Goal: Information Seeking & Learning: Check status

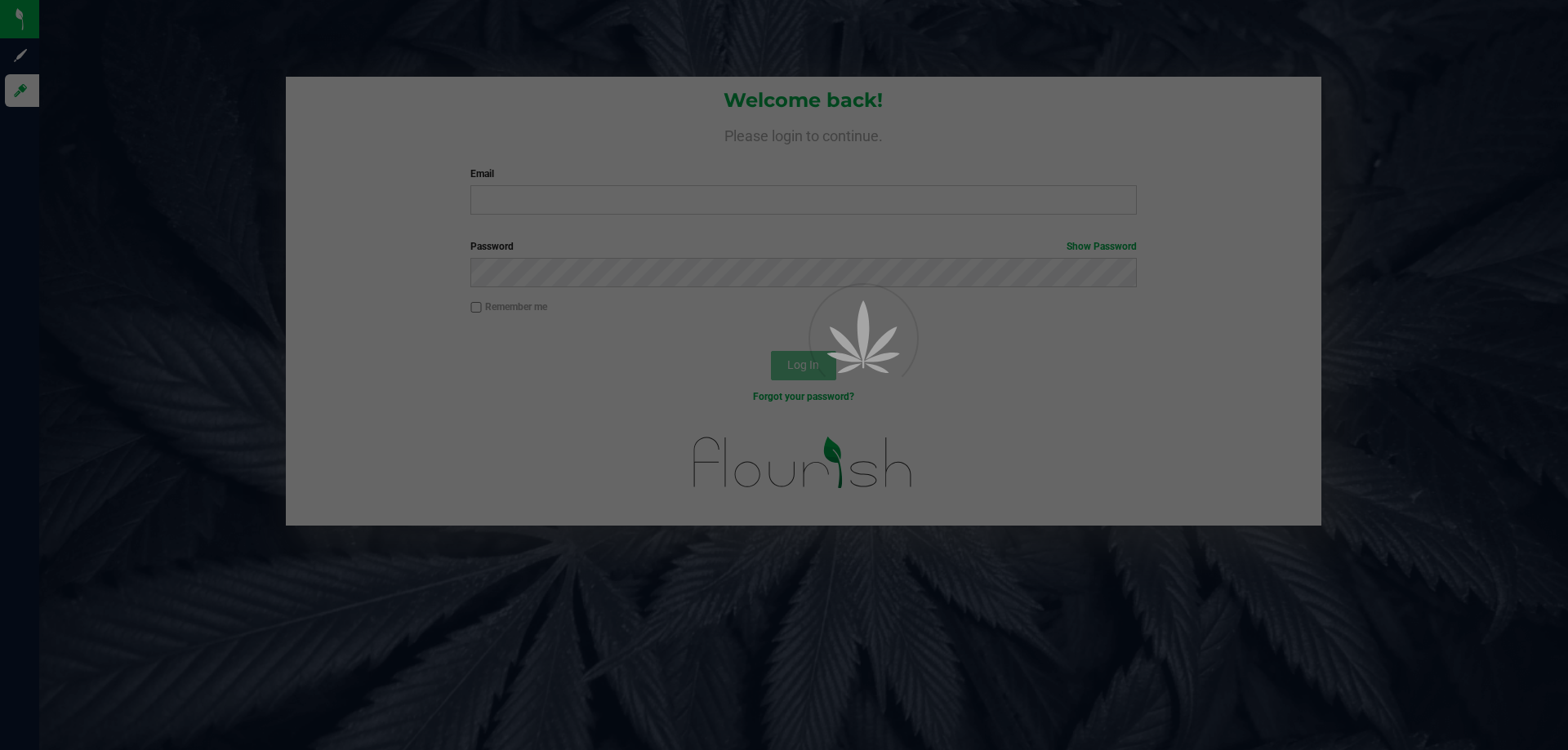
click at [498, 187] on div at bounding box center [784, 375] width 1568 height 750
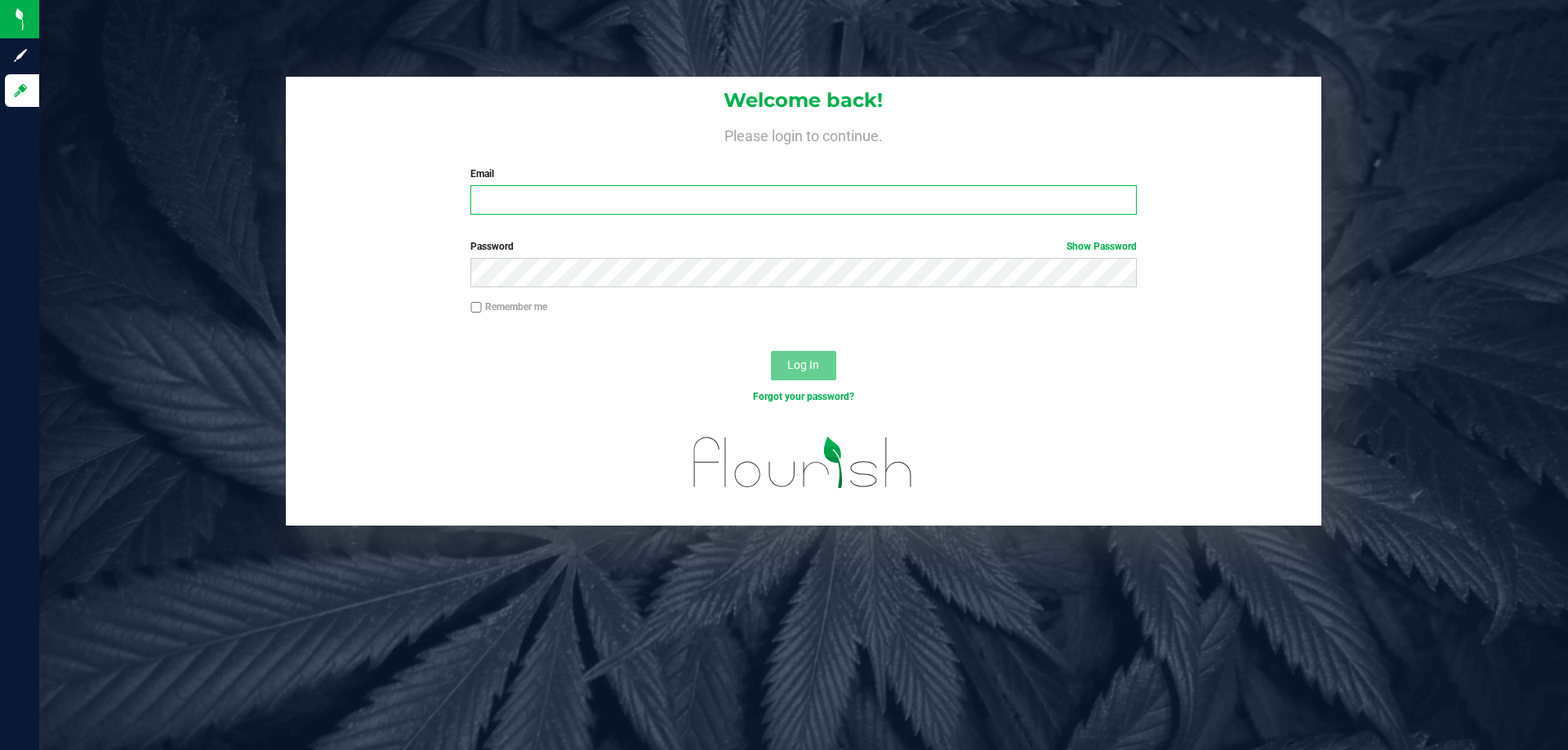
click at [502, 196] on input "Email" at bounding box center [803, 200] width 666 height 29
type input "[EMAIL_ADDRESS][DOMAIN_NAME]"
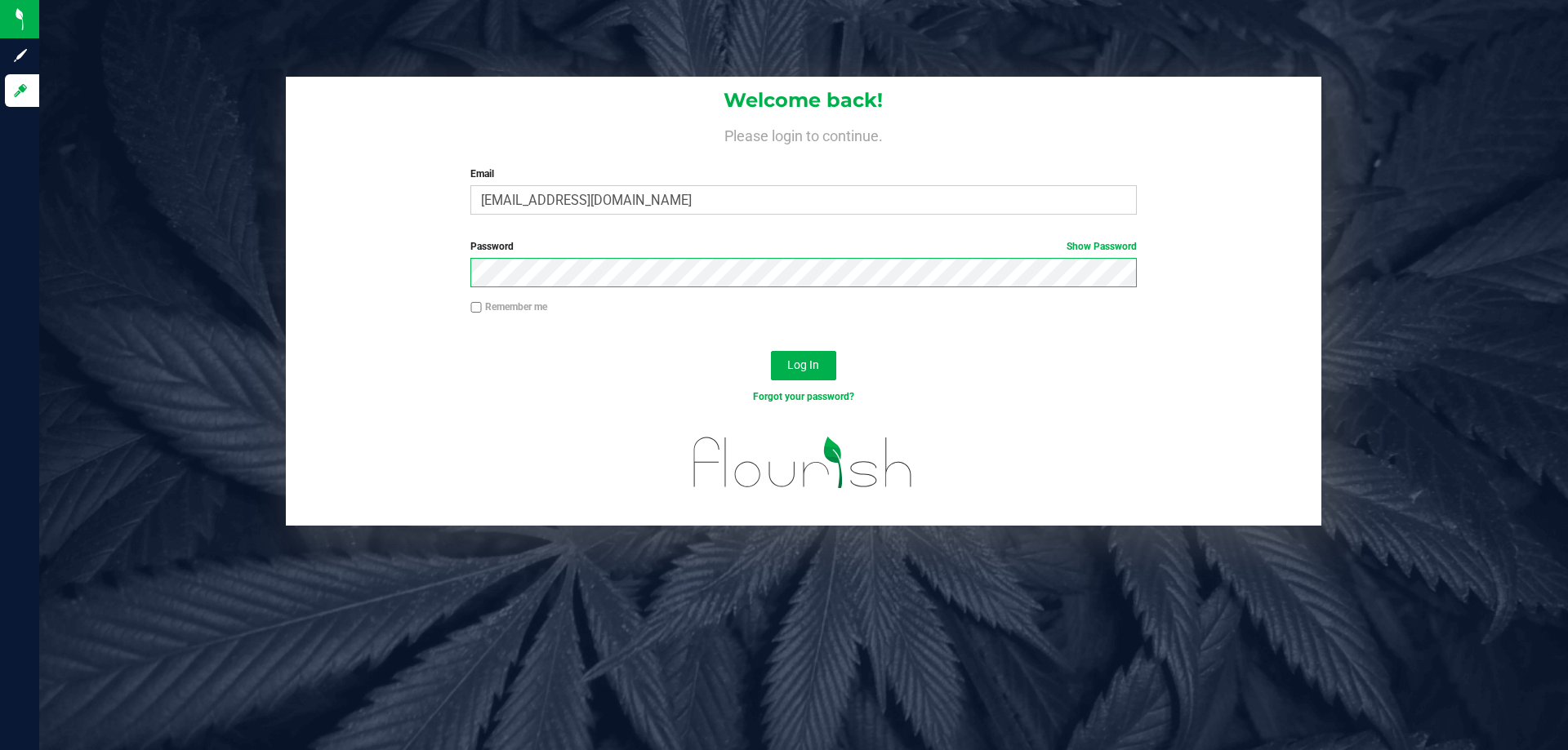
click at [771, 351] on button "Log In" at bounding box center [803, 365] width 66 height 29
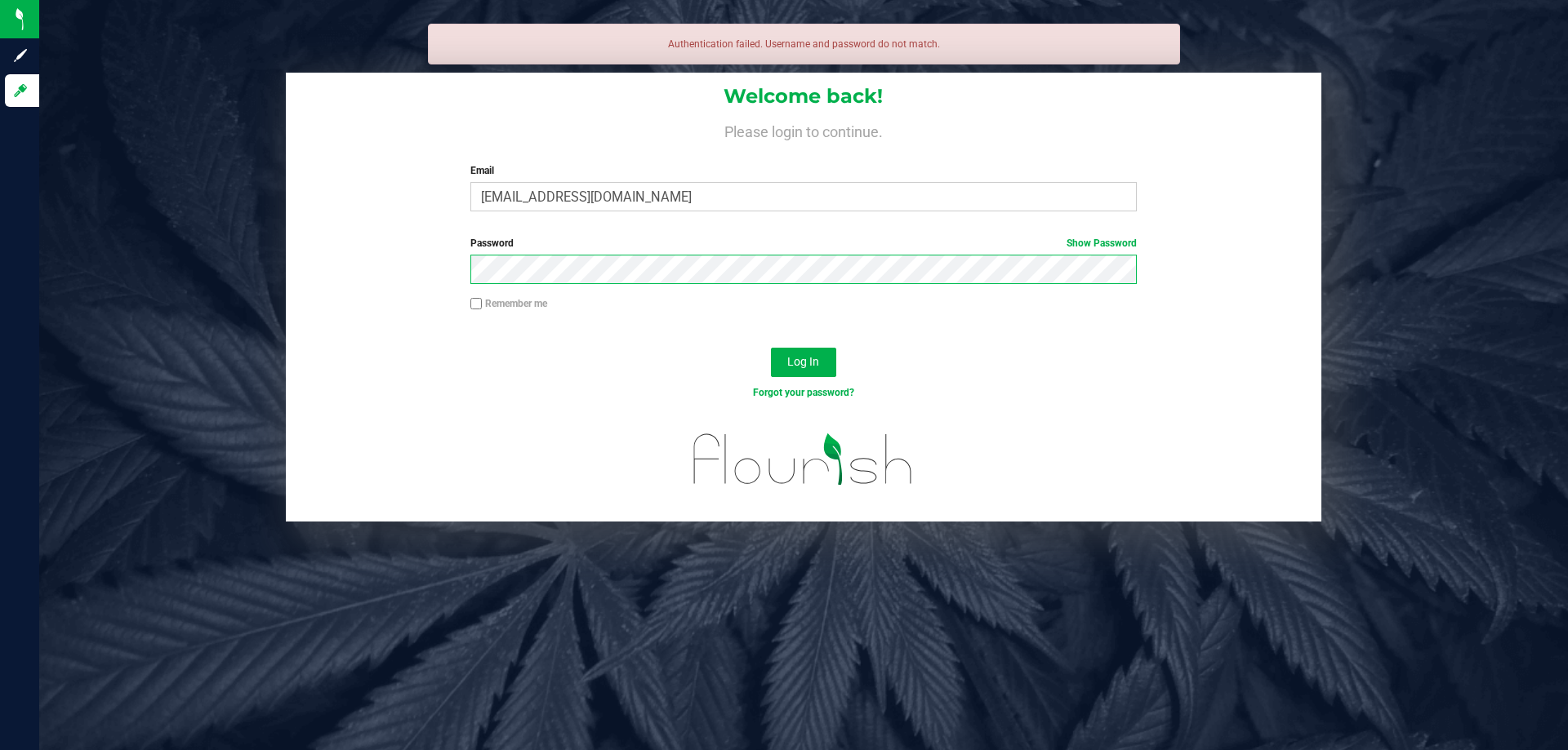
click at [771, 348] on button "Log In" at bounding box center [803, 362] width 66 height 29
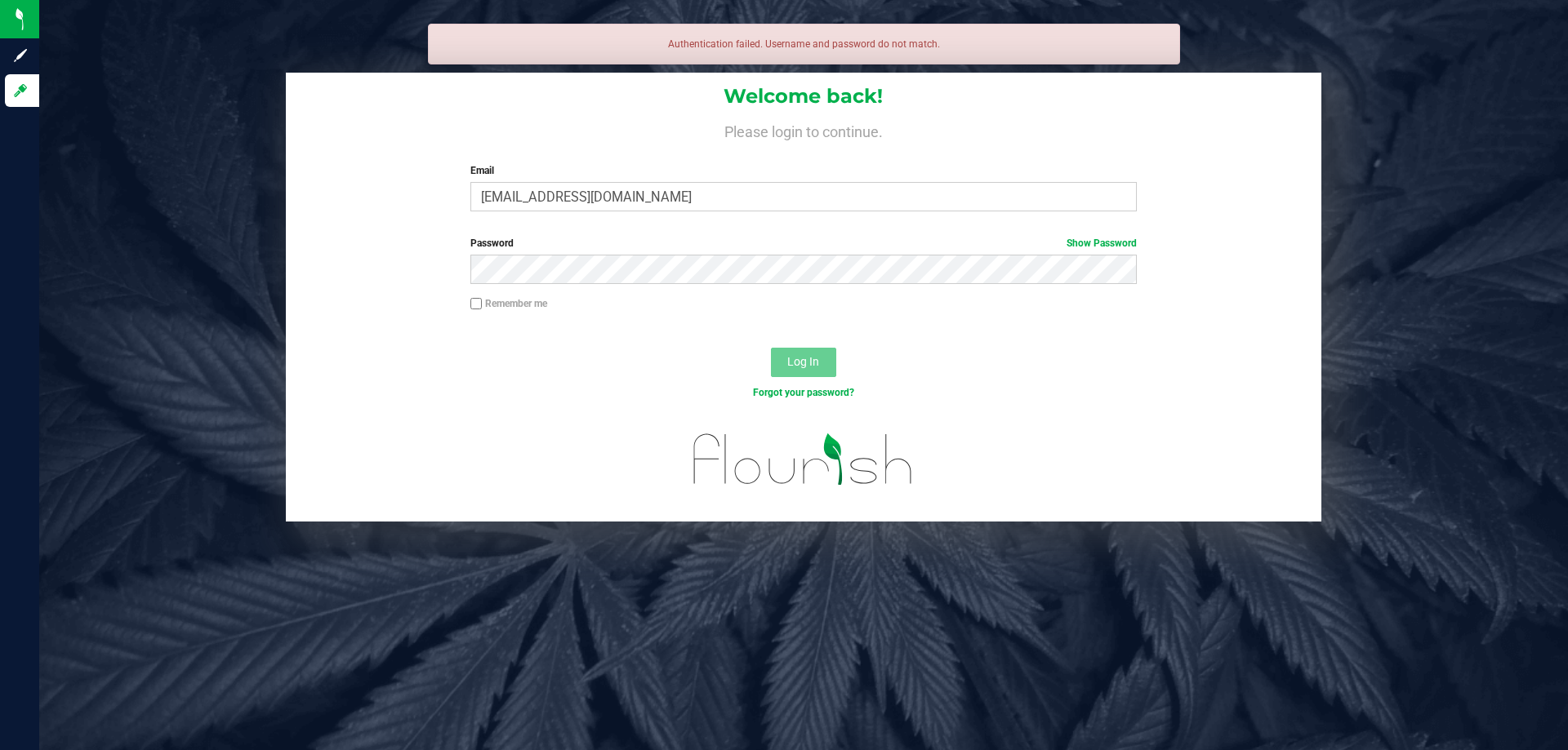
click at [598, 288] on div "Password Show Password" at bounding box center [803, 266] width 1036 height 60
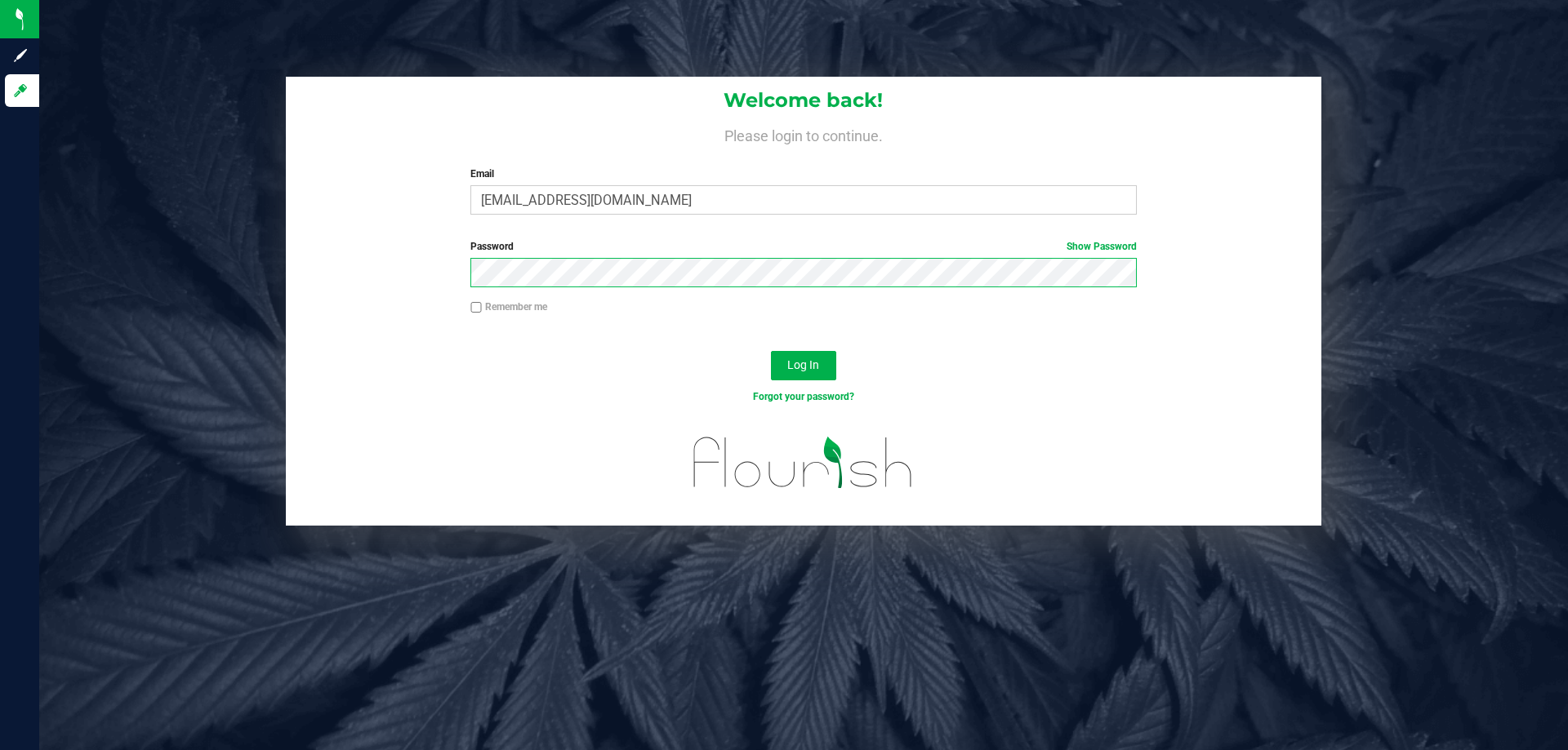
click at [771, 351] on button "Log In" at bounding box center [803, 365] width 66 height 29
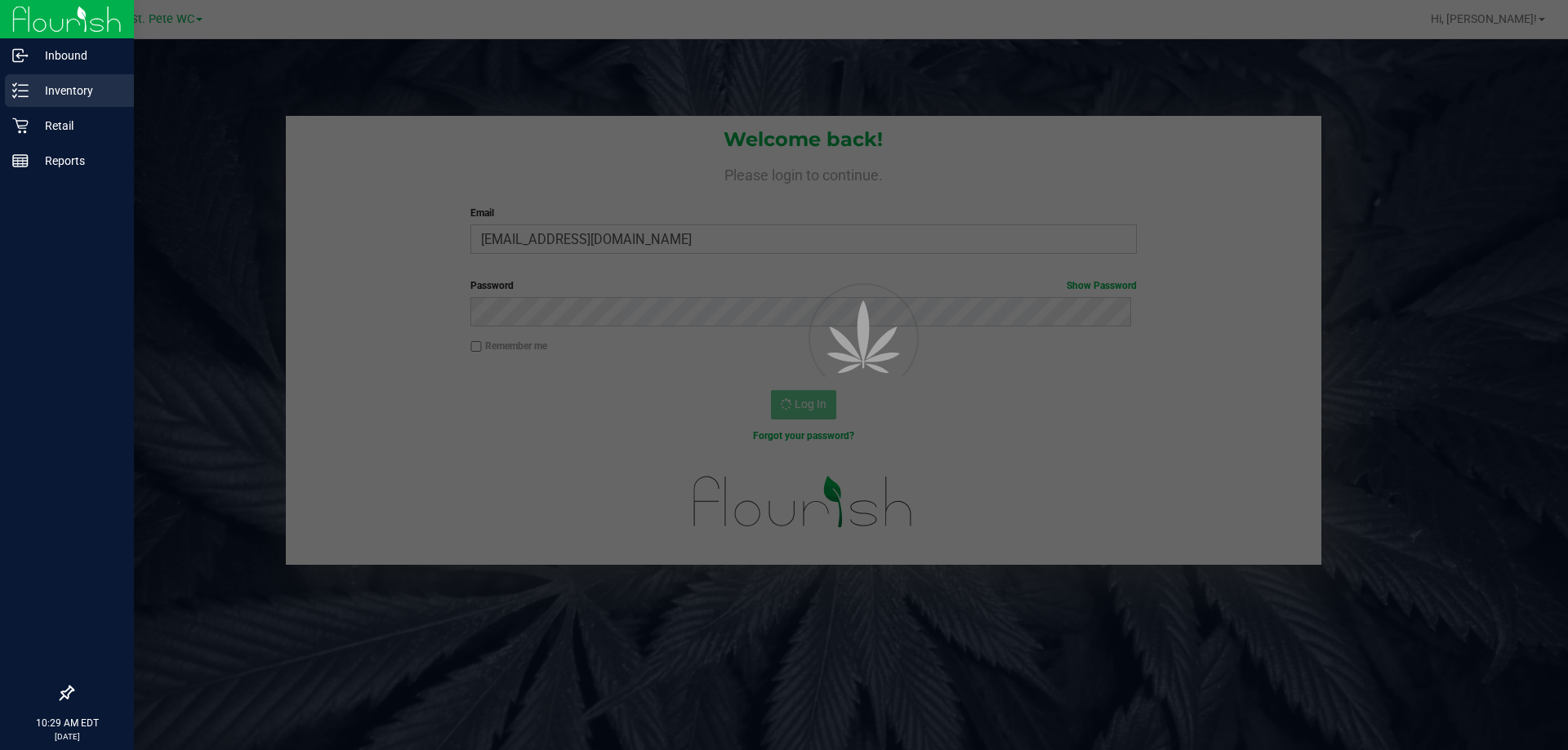
click at [69, 83] on p "Inventory" at bounding box center [77, 90] width 98 height 20
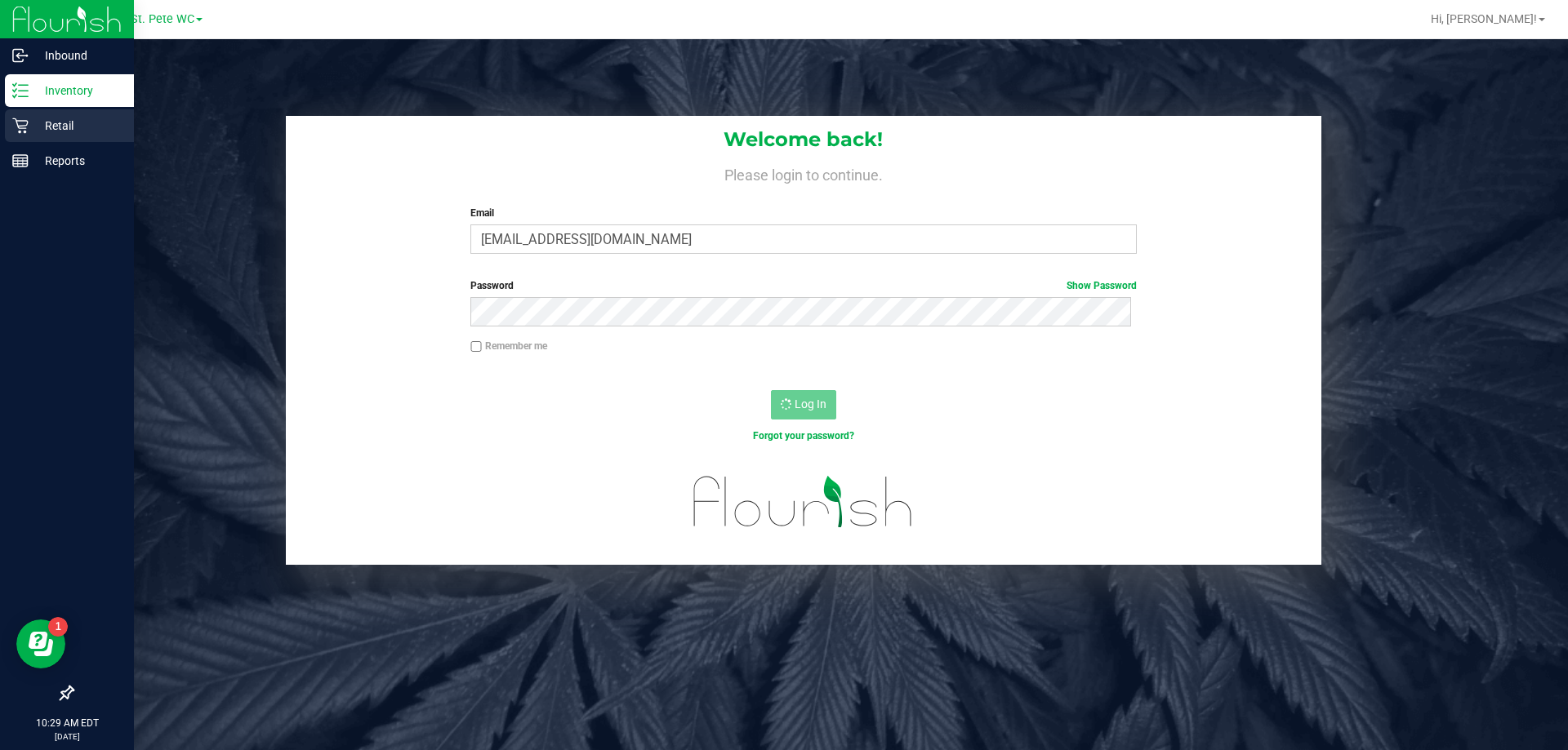
click at [65, 128] on p "Retail" at bounding box center [77, 126] width 98 height 20
click at [50, 129] on p "Retail" at bounding box center [77, 126] width 98 height 20
click at [30, 85] on p "Inventory" at bounding box center [77, 90] width 98 height 20
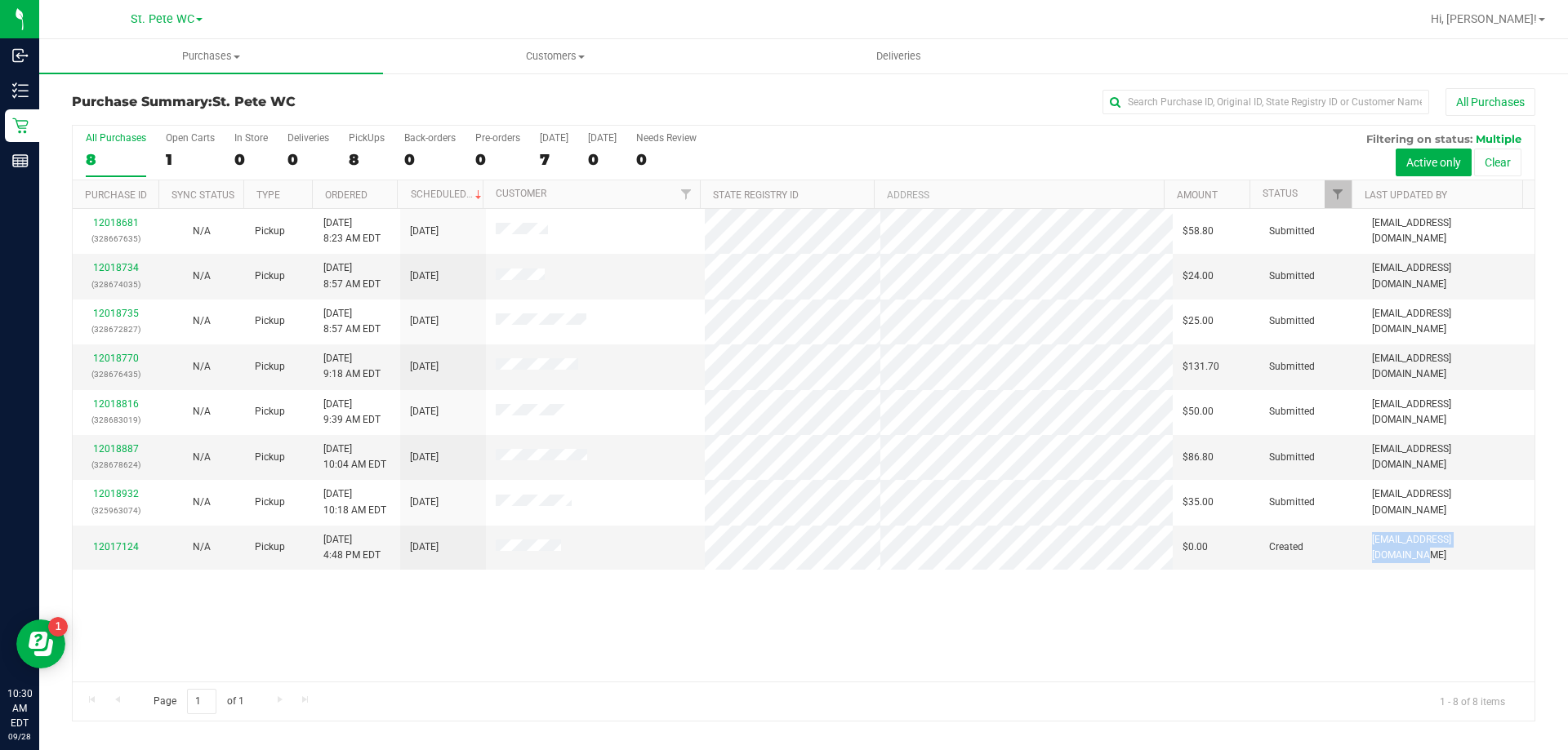
drag, startPoint x: 1357, startPoint y: 548, endPoint x: 1458, endPoint y: 576, distance: 104.8
click at [1488, 549] on td "[EMAIL_ADDRESS][DOMAIN_NAME]" at bounding box center [1449, 547] width 172 height 44
drag, startPoint x: 1417, startPoint y: 608, endPoint x: 1235, endPoint y: 622, distance: 182.5
click at [1402, 612] on div "12018681 (328667635) N/A Pickup [DATE] 8:23 AM EDT 9/28/2025 $58.80 Submitted […" at bounding box center [803, 445] width 1462 height 472
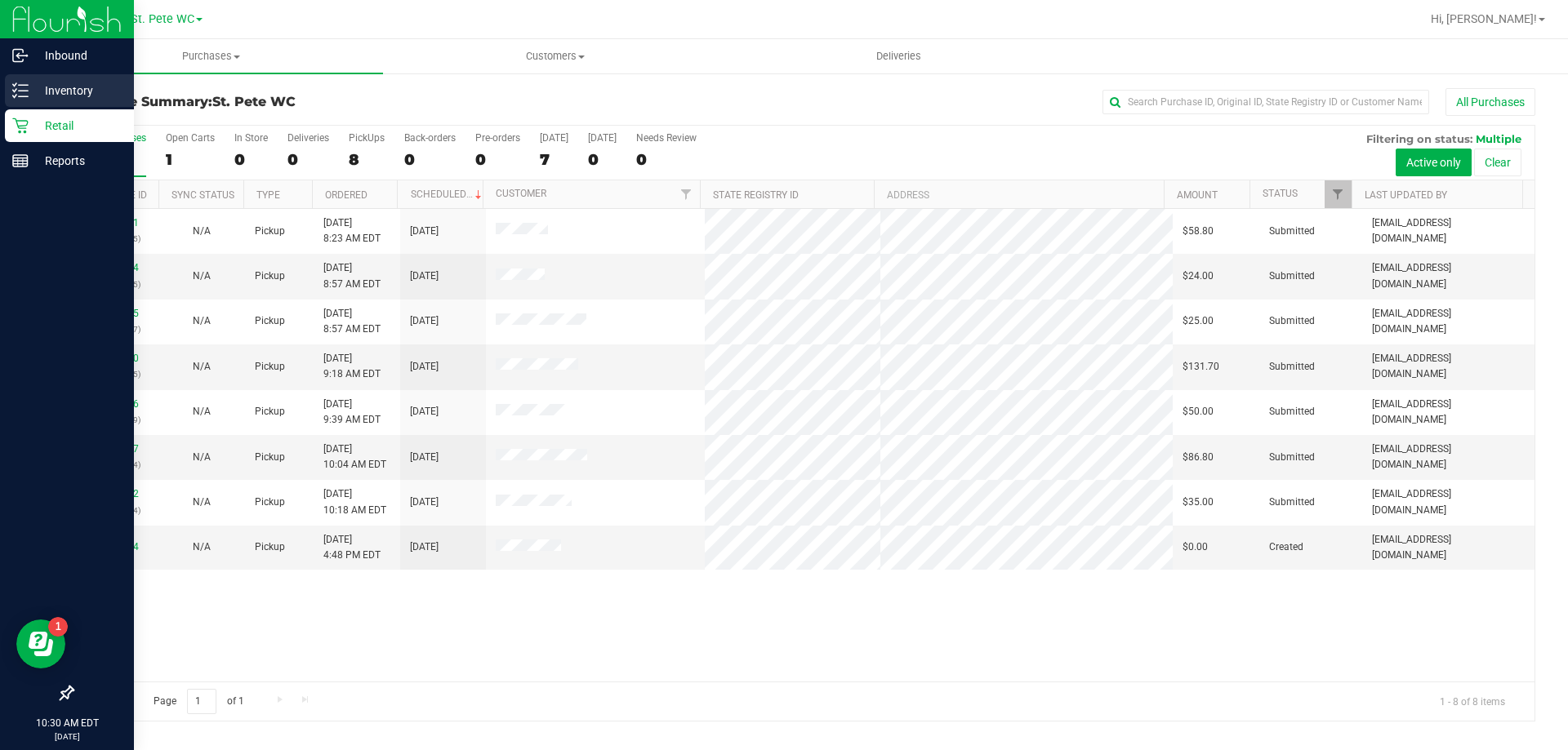
click at [32, 87] on p "Inventory" at bounding box center [77, 90] width 98 height 20
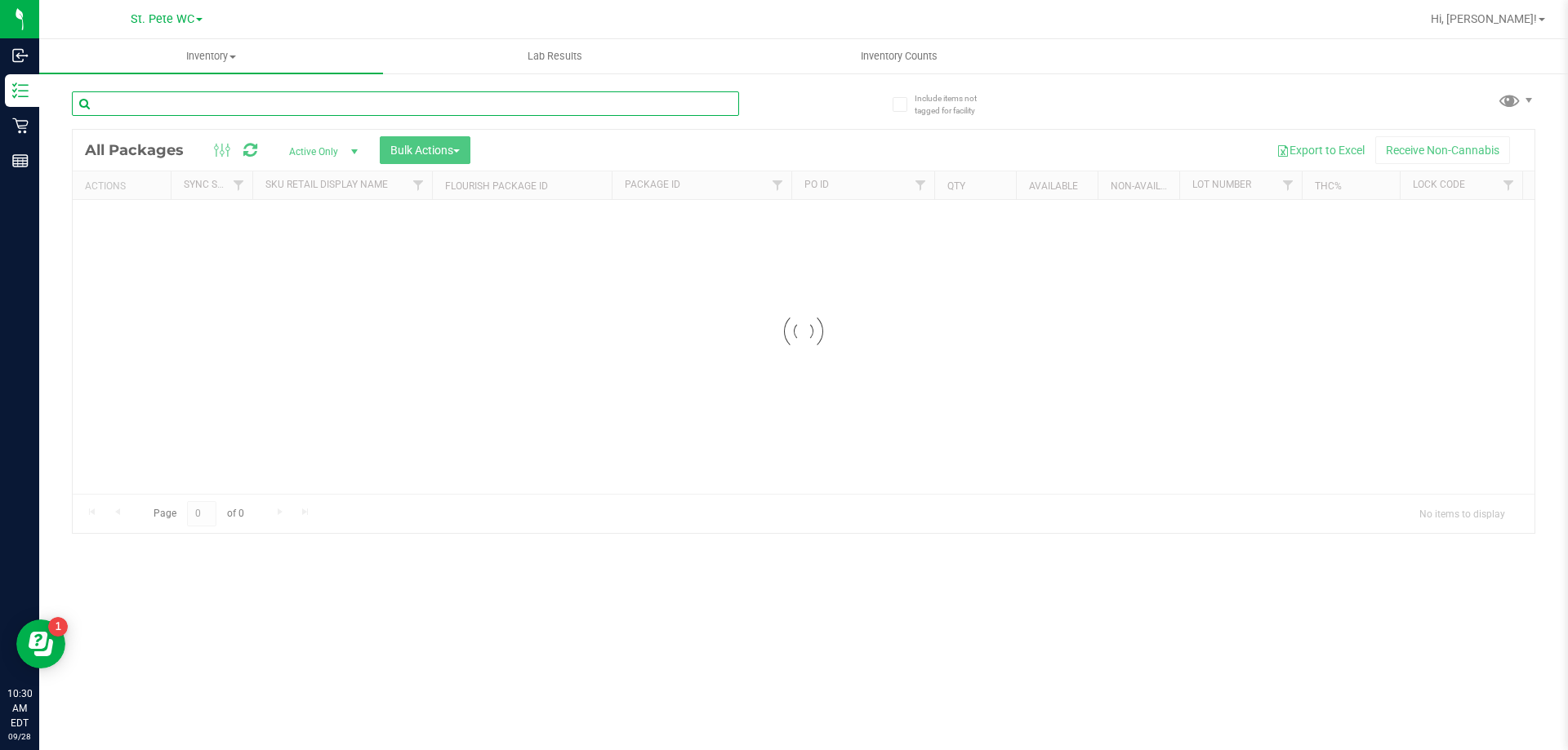
click at [160, 114] on input "text" at bounding box center [405, 104] width 667 height 25
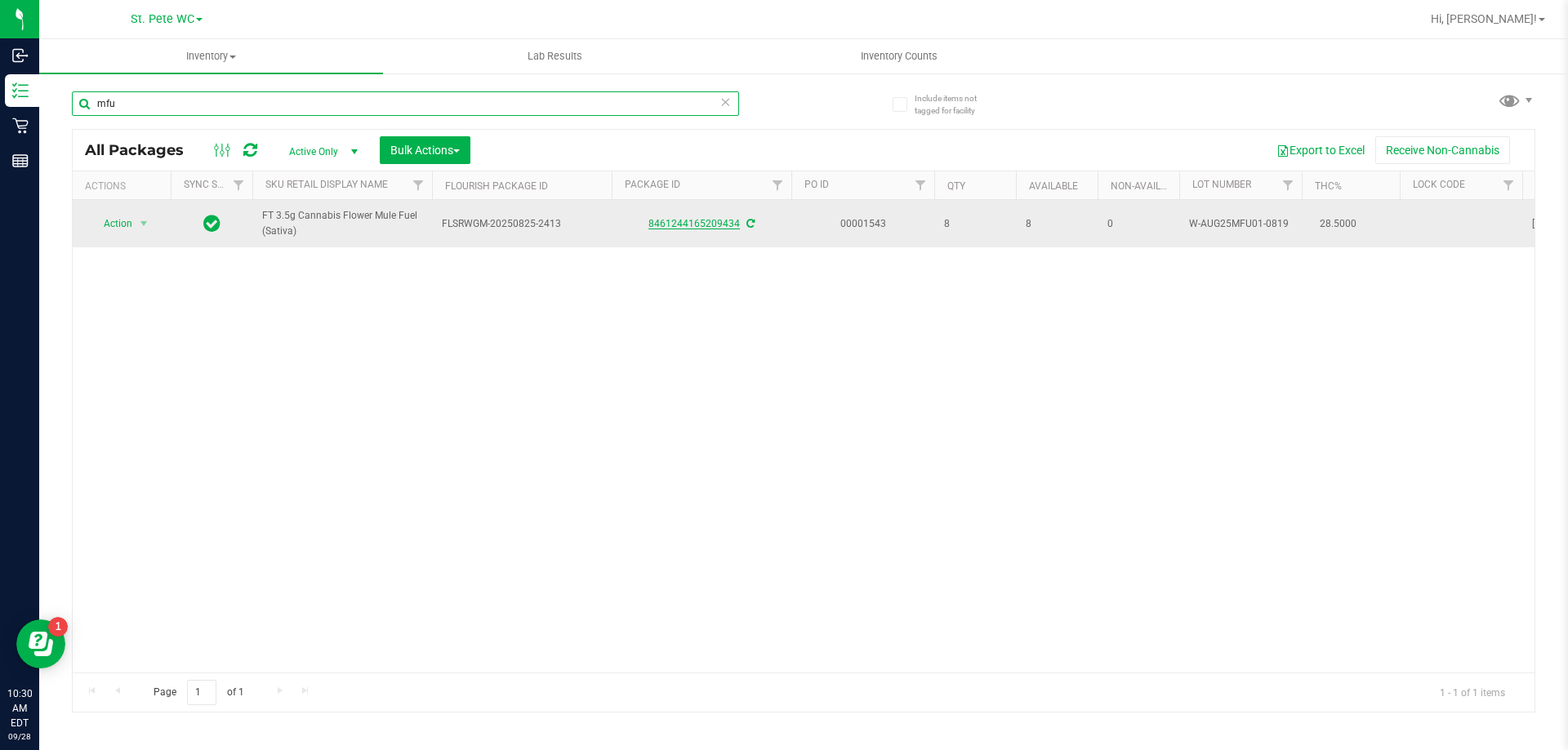
type input "mfu"
click at [685, 229] on link "8461244165209434" at bounding box center [694, 224] width 91 height 12
